Goal: Task Accomplishment & Management: Complete application form

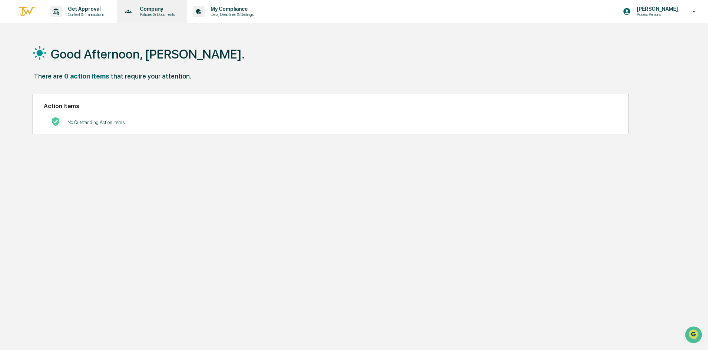
click at [158, 13] on p "Policies & Documents" at bounding box center [156, 14] width 44 height 5
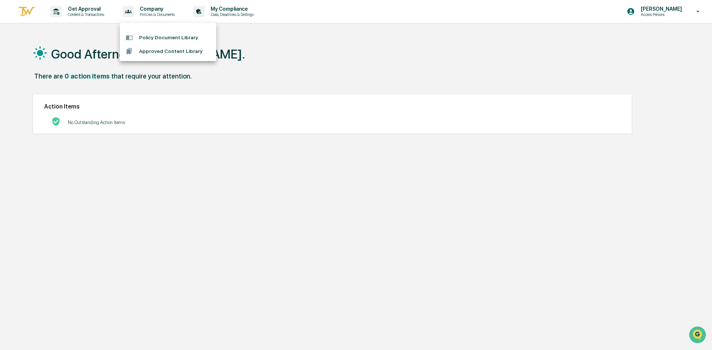
drag, startPoint x: 250, startPoint y: 42, endPoint x: 244, endPoint y: 30, distance: 13.8
click at [250, 42] on div at bounding box center [356, 175] width 712 height 350
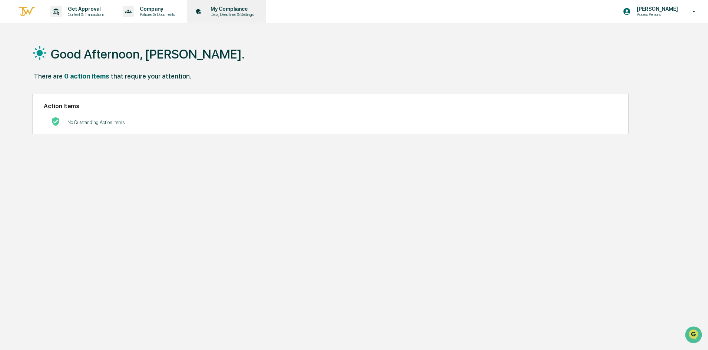
click at [230, 12] on p "Data, Deadlines & Settings" at bounding box center [231, 14] width 53 height 5
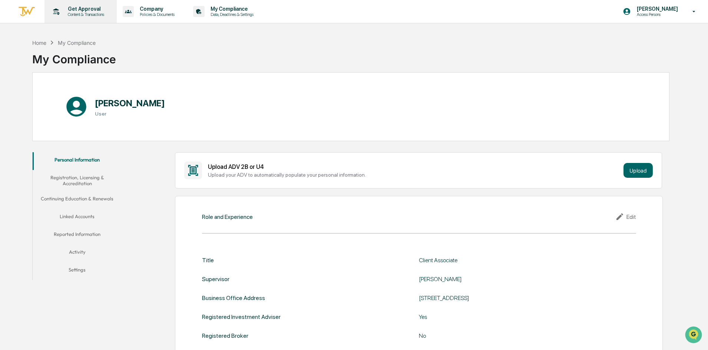
click at [88, 20] on div "Get Approval Content & Transactions" at bounding box center [79, 11] width 65 height 23
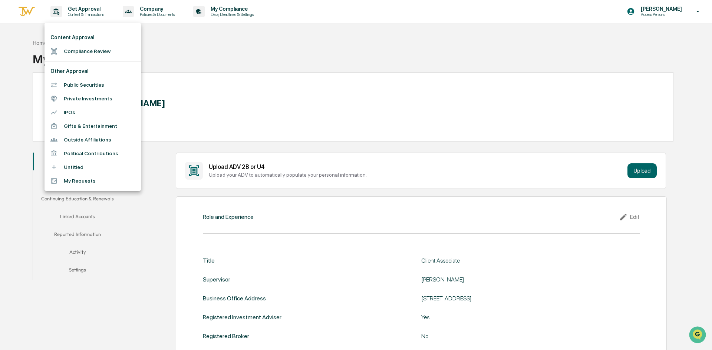
click at [98, 49] on li "Compliance Review" at bounding box center [92, 51] width 96 height 14
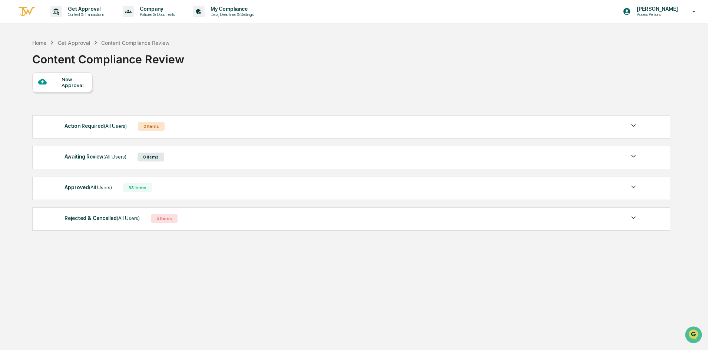
click at [633, 218] on img at bounding box center [633, 218] width 9 height 9
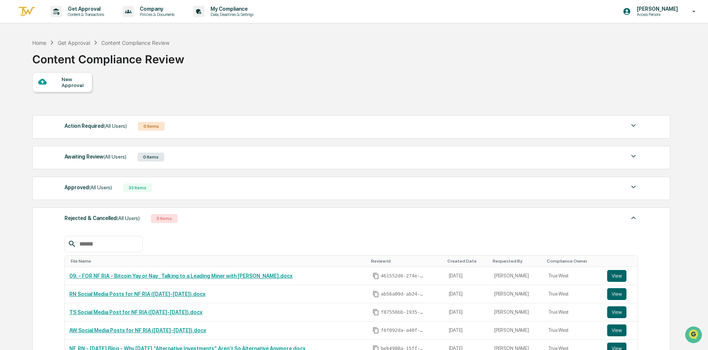
click at [78, 84] on div "New Approval" at bounding box center [74, 82] width 25 height 12
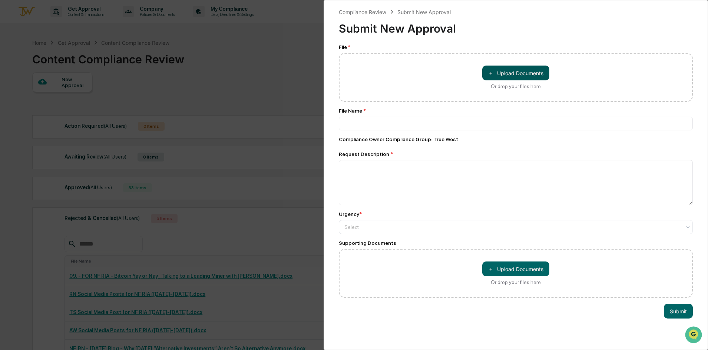
click at [538, 75] on button "＋ Upload Documents" at bounding box center [515, 73] width 67 height 15
type input "**********"
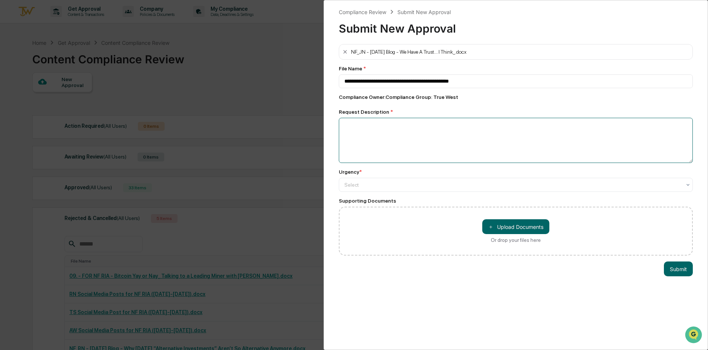
click at [382, 126] on textarea at bounding box center [516, 140] width 354 height 45
type textarea "**"
click at [365, 186] on div at bounding box center [512, 184] width 337 height 7
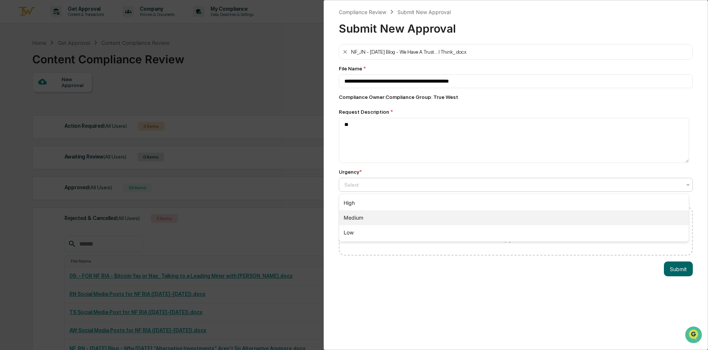
click at [363, 214] on div "Medium" at bounding box center [514, 218] width 350 height 15
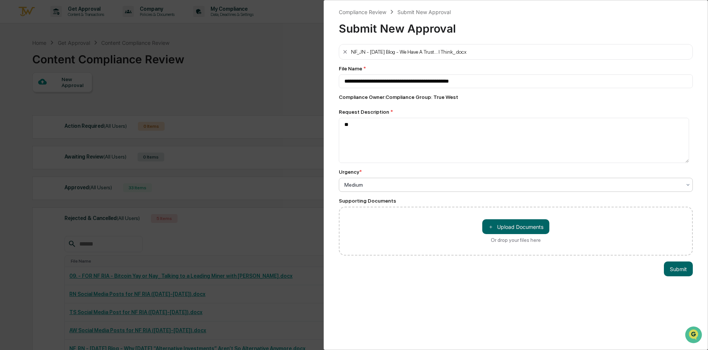
click at [367, 186] on div at bounding box center [512, 184] width 337 height 7
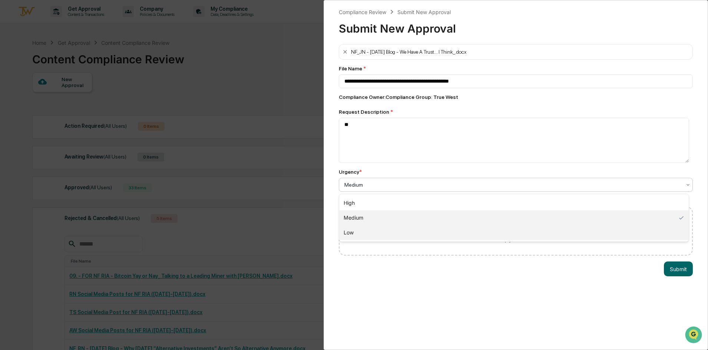
click at [367, 228] on div "Low" at bounding box center [514, 232] width 350 height 15
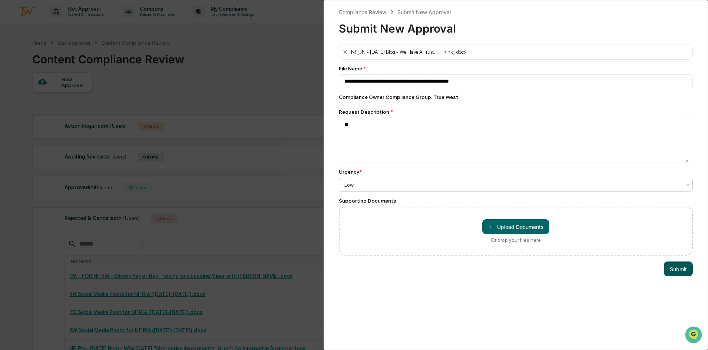
click at [679, 272] on button "Submit" at bounding box center [678, 269] width 29 height 15
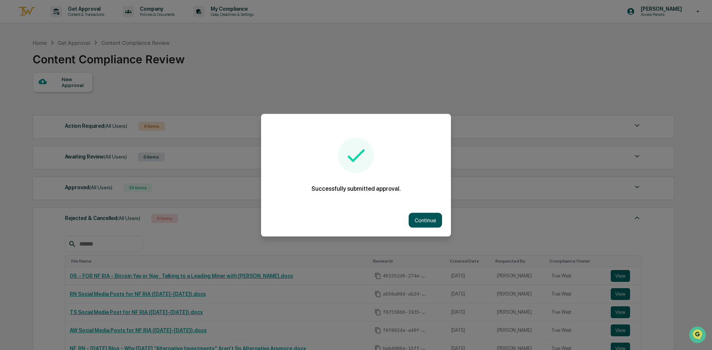
click at [430, 222] on button "Continue" at bounding box center [425, 220] width 33 height 15
